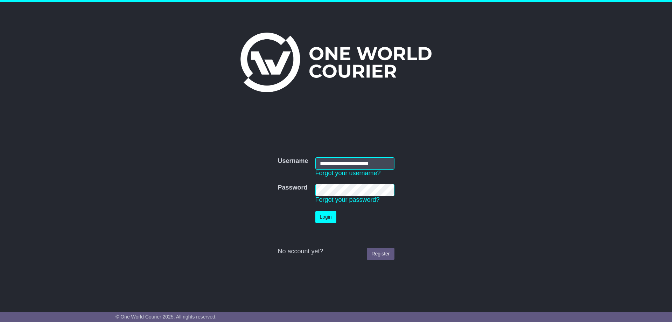
click at [320, 217] on button "Login" at bounding box center [325, 217] width 21 height 12
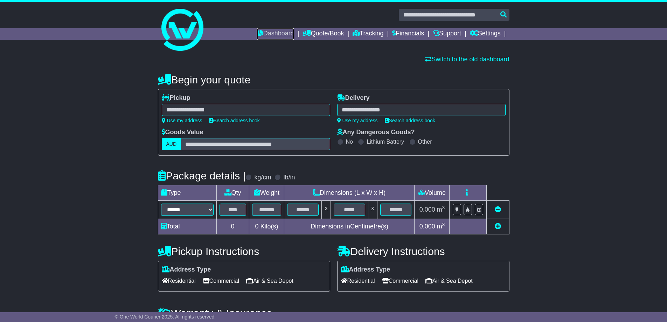
click at [264, 32] on link "Dashboard" at bounding box center [275, 34] width 37 height 12
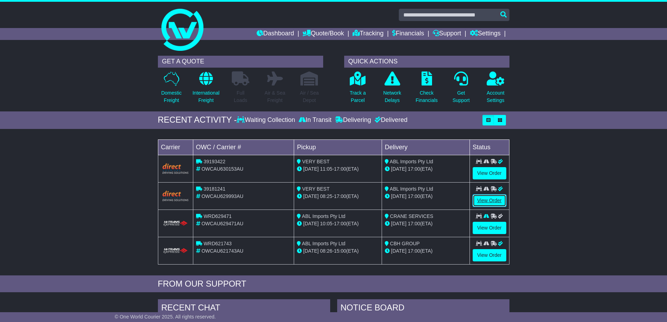
click at [494, 196] on link "View Order" at bounding box center [490, 200] width 34 height 12
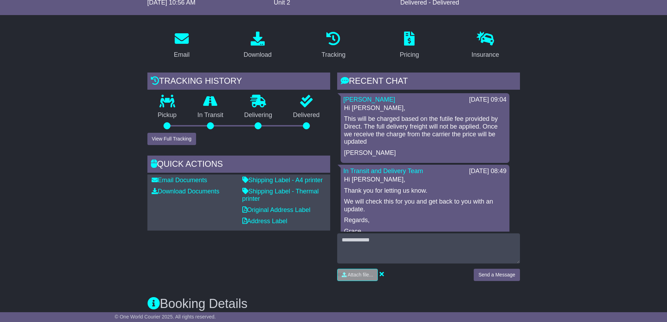
scroll to position [105, 0]
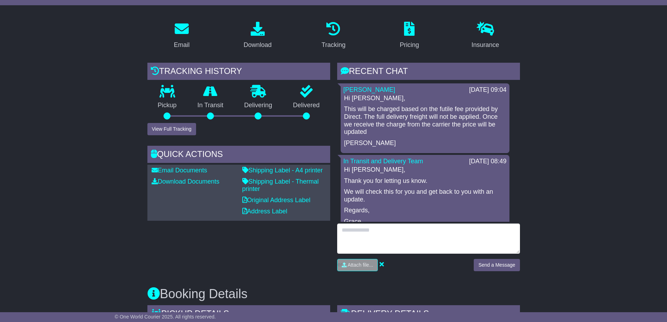
click at [364, 229] on textarea at bounding box center [428, 238] width 183 height 30
type textarea "*"
type textarea "**********"
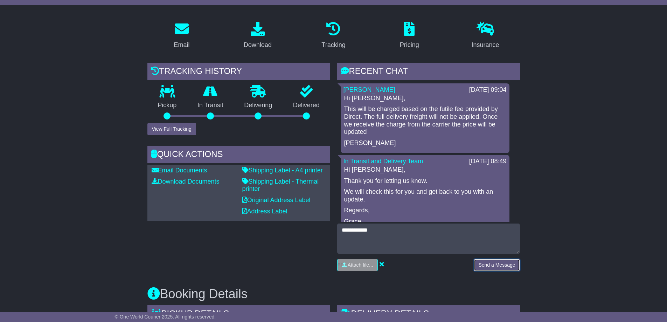
click at [486, 266] on button "Send a Message" at bounding box center [497, 265] width 46 height 12
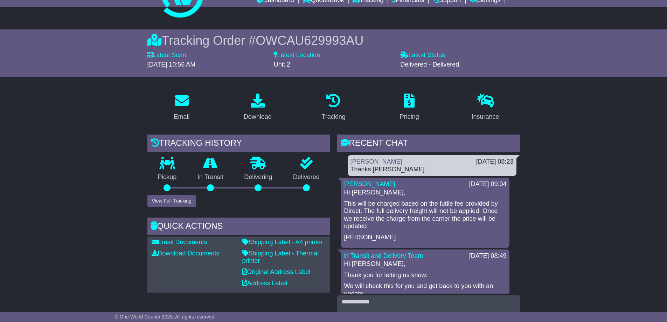
scroll to position [0, 0]
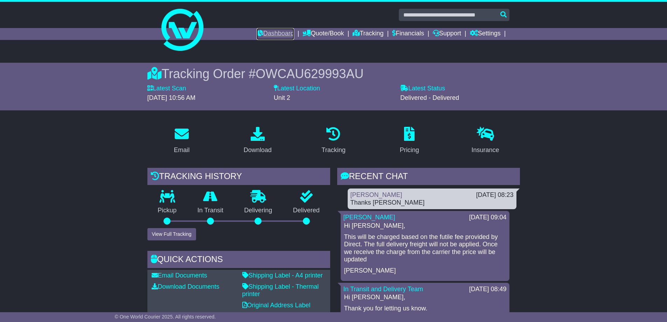
click at [264, 32] on link "Dashboard" at bounding box center [275, 34] width 37 height 12
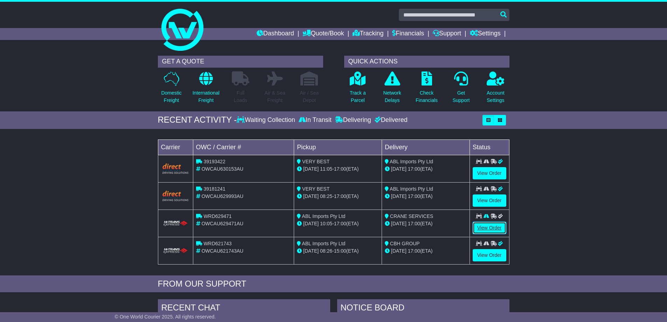
click at [487, 226] on link "View Order" at bounding box center [490, 228] width 34 height 12
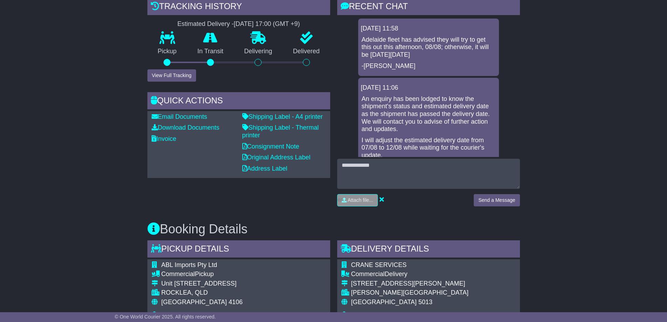
scroll to position [175, 0]
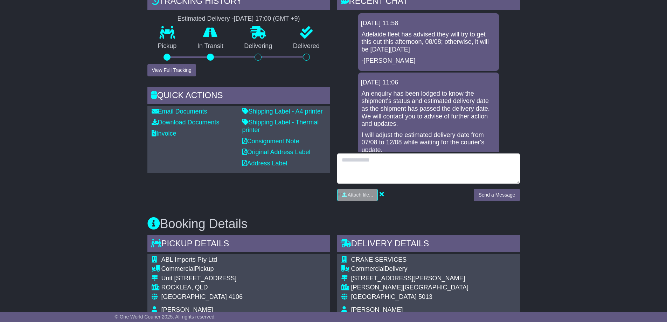
click at [374, 162] on textarea at bounding box center [428, 168] width 183 height 30
type textarea "**********"
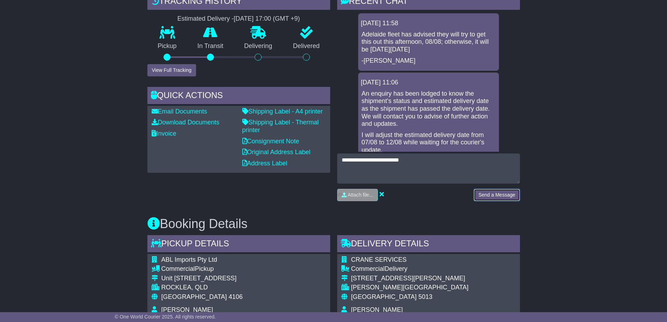
click at [483, 190] on button "Send a Message" at bounding box center [497, 195] width 46 height 12
